Goal: Transaction & Acquisition: Purchase product/service

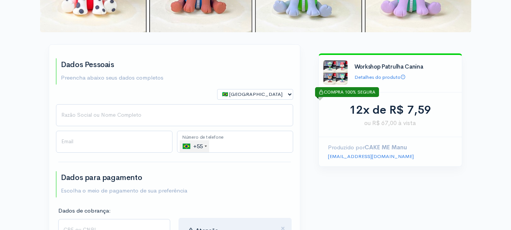
scroll to position [151, 0]
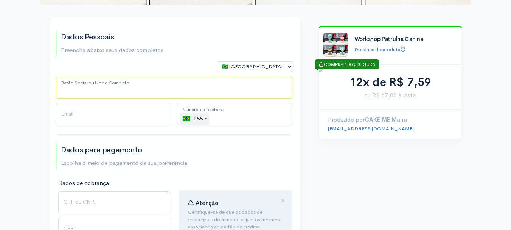
click at [111, 91] on input "Razão Social ou Nome Completo" at bounding box center [174, 87] width 237 height 22
type input "[PERSON_NAME]"
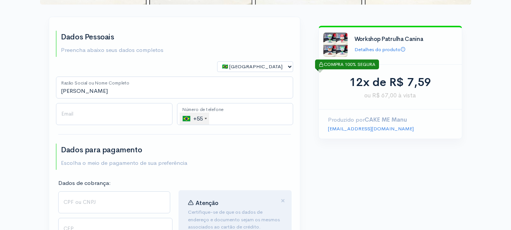
select select "SP"
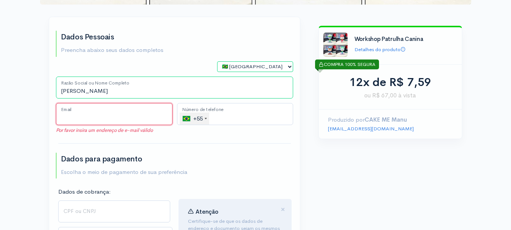
click at [110, 112] on input "Email" at bounding box center [114, 114] width 117 height 22
click at [122, 92] on input "[PERSON_NAME]" at bounding box center [174, 87] width 237 height 22
click at [104, 113] on input "Email" at bounding box center [114, 114] width 117 height 22
drag, startPoint x: 180, startPoint y: 94, endPoint x: 36, endPoint y: 81, distance: 144.1
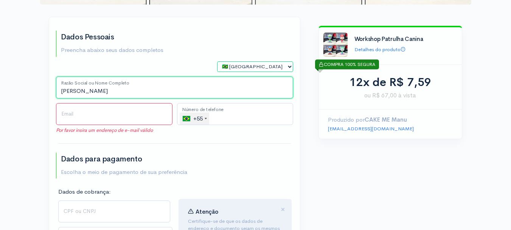
type input "[PERSON_NAME]"
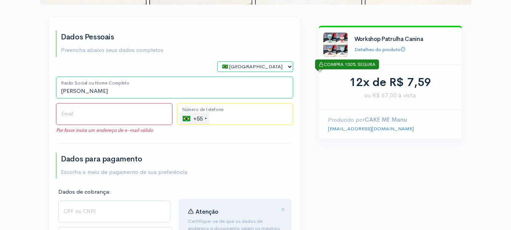
type input "[PHONE_NUMBER]"
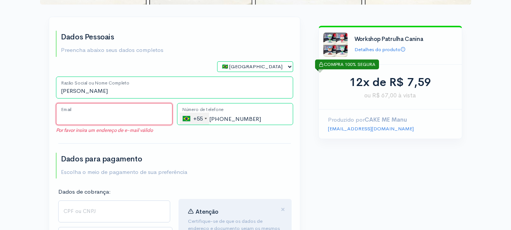
click at [111, 121] on input "Email" at bounding box center [114, 114] width 117 height 22
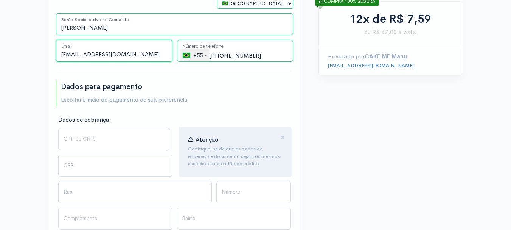
scroll to position [227, 0]
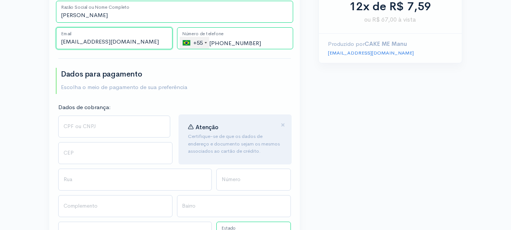
type input "[EMAIL_ADDRESS][DOMAIN_NAME]"
click at [125, 125] on input "CPF ou CNPJ" at bounding box center [114, 126] width 112 height 22
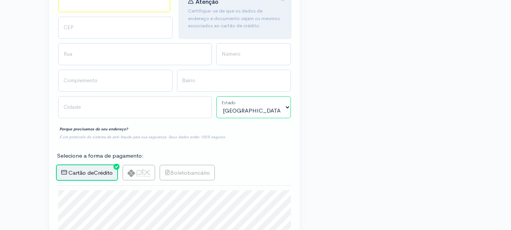
scroll to position [315, 0]
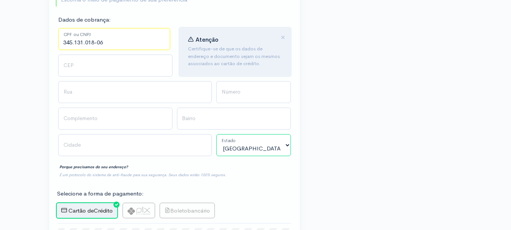
type input "345.131.018-06"
click at [96, 54] on div "Dados de cobrança: 345.131.018-06 CPF ou CNPJ Número do Documento" at bounding box center [114, 35] width 121 height 39
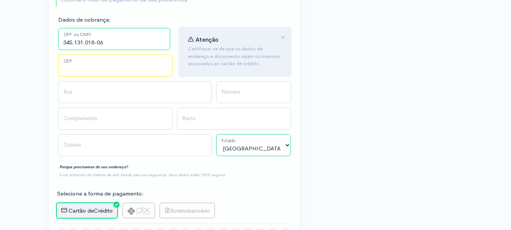
click at [101, 59] on input "CEP" at bounding box center [115, 66] width 114 height 22
click at [127, 65] on input "CEP" at bounding box center [115, 66] width 114 height 22
type input "05359001"
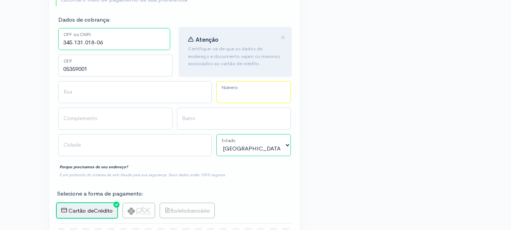
click at [242, 92] on input "Número" at bounding box center [254, 92] width 75 height 22
type input "[GEOGRAPHIC_DATA]"
type input "Vila Butantã"
type input "[GEOGRAPHIC_DATA]"
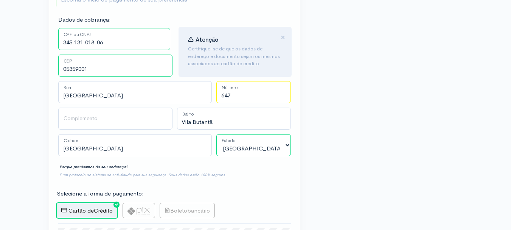
type input "647"
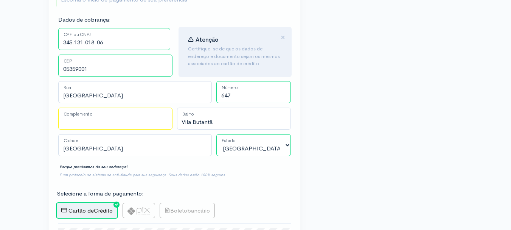
click at [126, 117] on input "Complemento" at bounding box center [115, 119] width 114 height 22
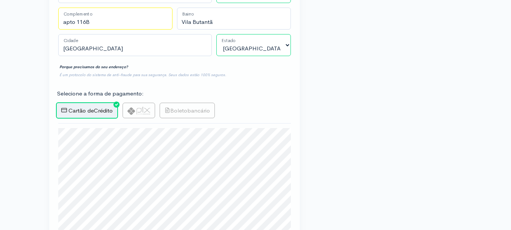
scroll to position [428, 0]
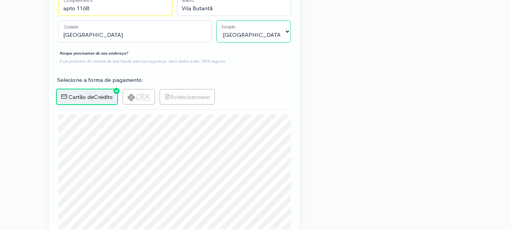
type input "apto 116B"
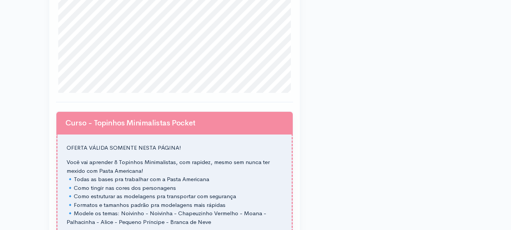
scroll to position [565, 0]
